Goal: Find specific page/section: Find specific page/section

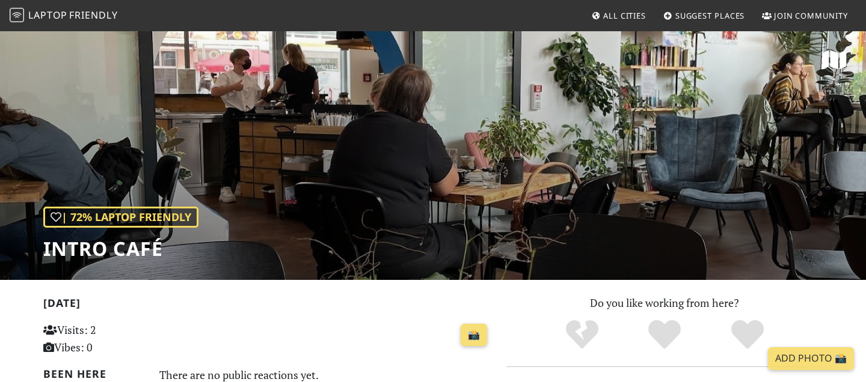
scroll to position [216, 0]
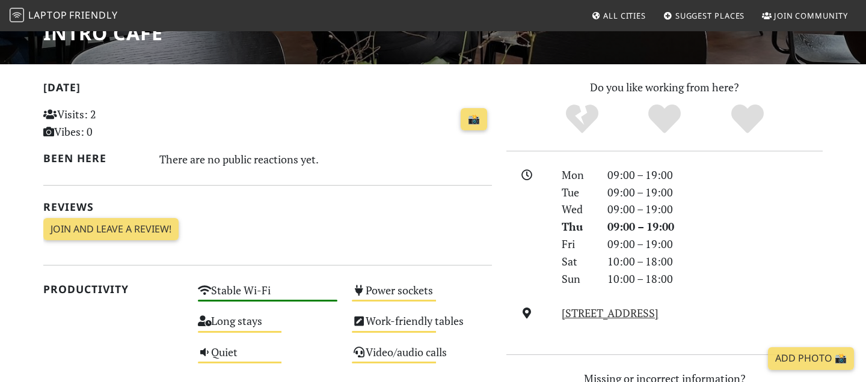
click at [610, 251] on div "09:00 – 19:00" at bounding box center [715, 244] width 230 height 17
click at [619, 248] on div "09:00 – 19:00" at bounding box center [715, 244] width 230 height 17
click at [527, 262] on div at bounding box center [526, 227] width 55 height 121
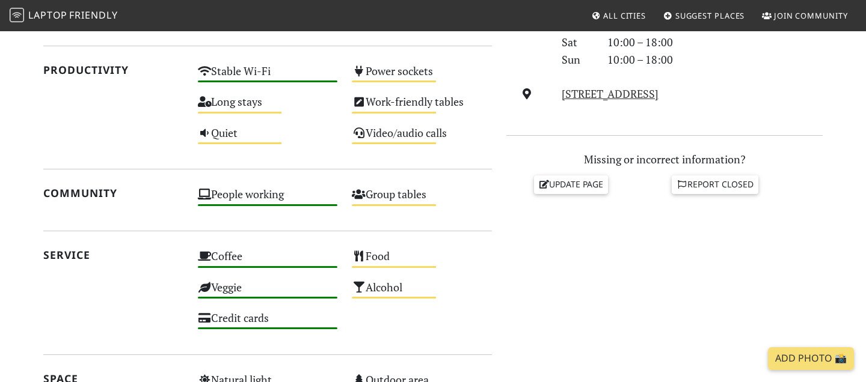
scroll to position [402, 0]
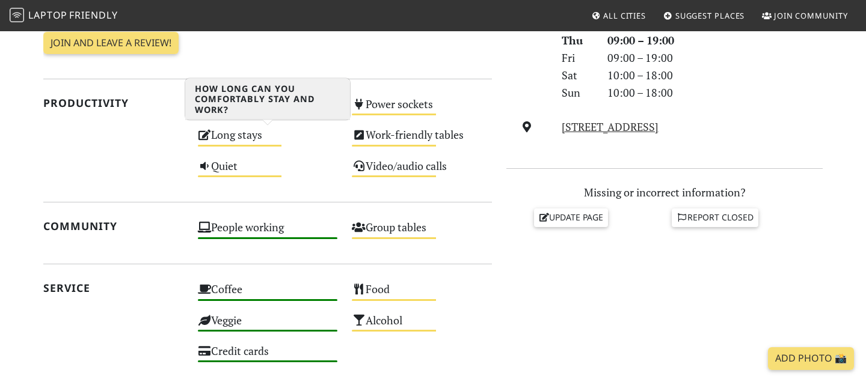
click at [258, 140] on div "Long stays Medium" at bounding box center [268, 140] width 155 height 31
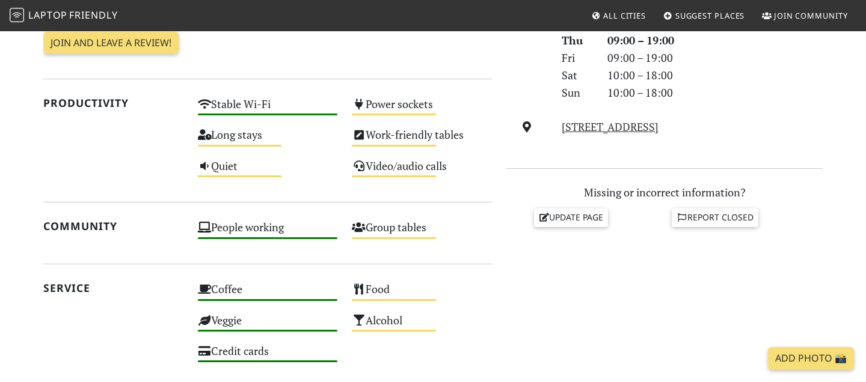
click at [558, 131] on div "[STREET_ADDRESS]" at bounding box center [691, 126] width 275 height 17
click at [566, 131] on link "[STREET_ADDRESS]" at bounding box center [610, 127] width 97 height 14
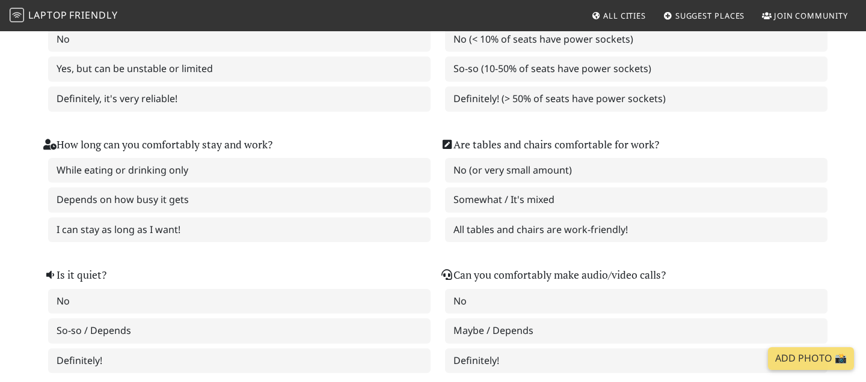
scroll to position [180, 0]
